Goal: Navigation & Orientation: Find specific page/section

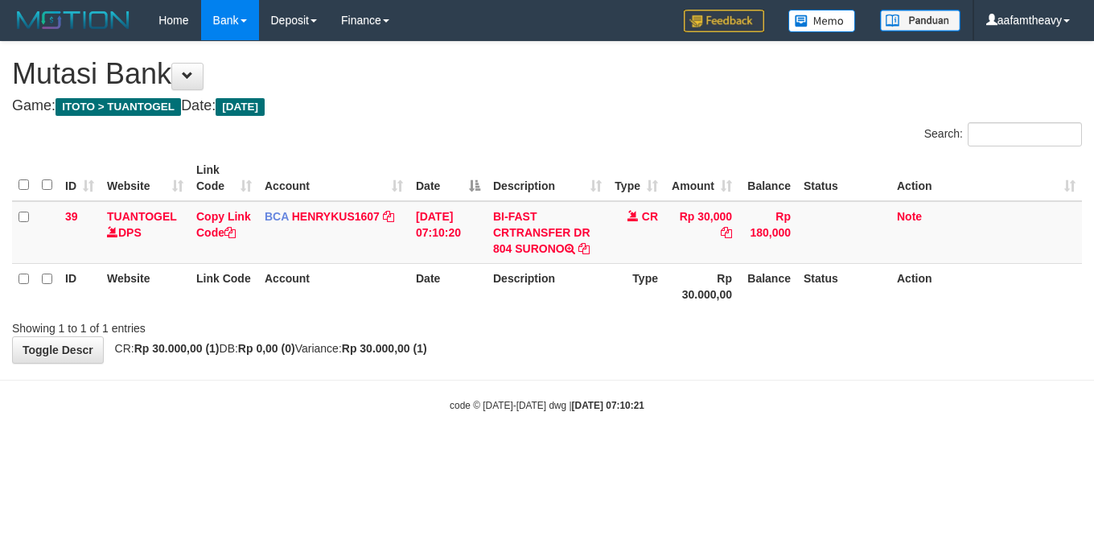
click at [295, 453] on html "Toggle navigation Home Bank Account List Load By Website Group [ITOTO] TUANTOGE…" at bounding box center [547, 226] width 1094 height 453
click at [605, 424] on body "Toggle navigation Home Bank Account List Load By Website Group [ITOTO] TUANTOGE…" at bounding box center [547, 226] width 1094 height 453
